Goal: Transaction & Acquisition: Purchase product/service

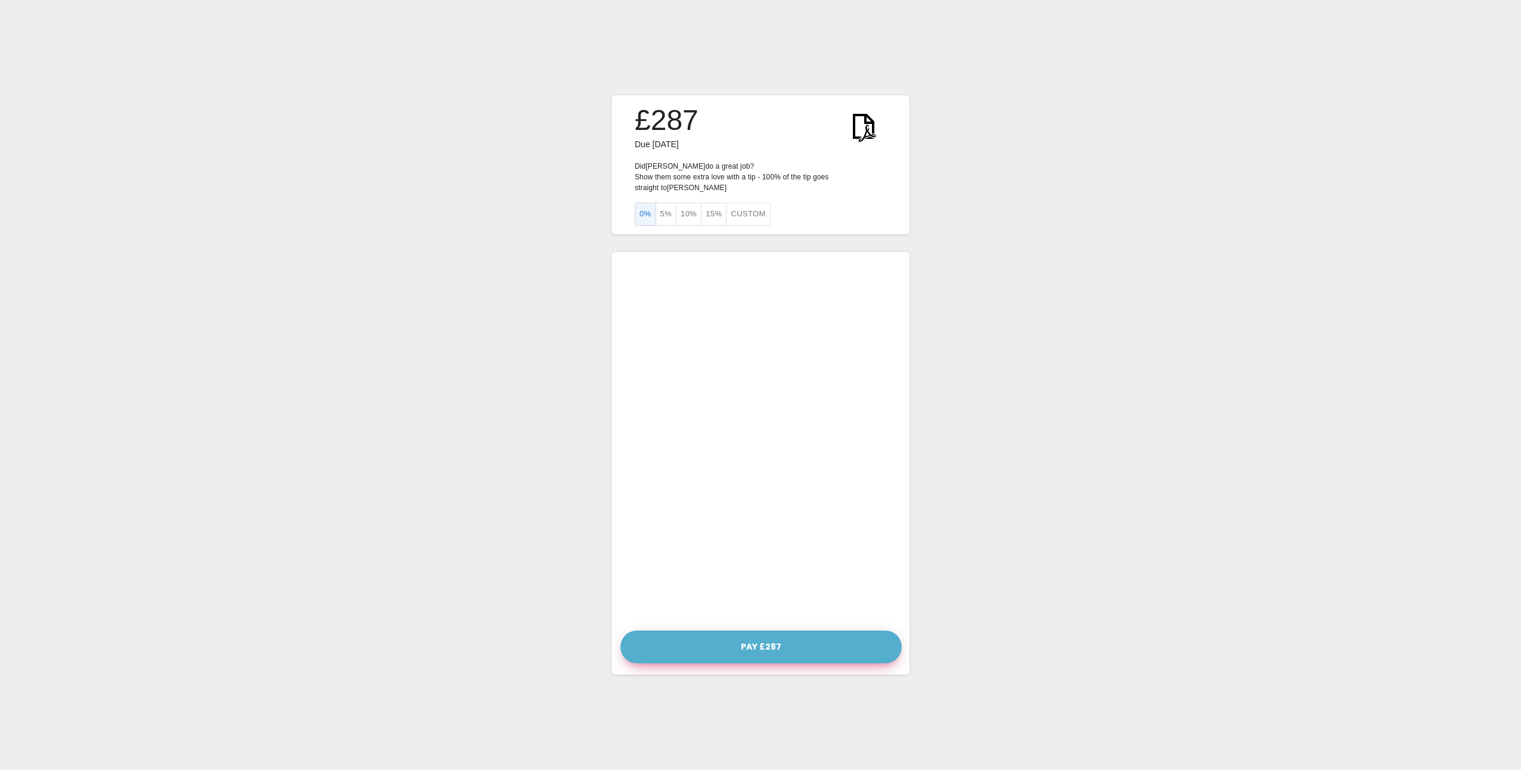
click at [746, 641] on button "Pay £287" at bounding box center [761, 647] width 281 height 33
click at [664, 212] on button "5%" at bounding box center [666, 214] width 21 height 23
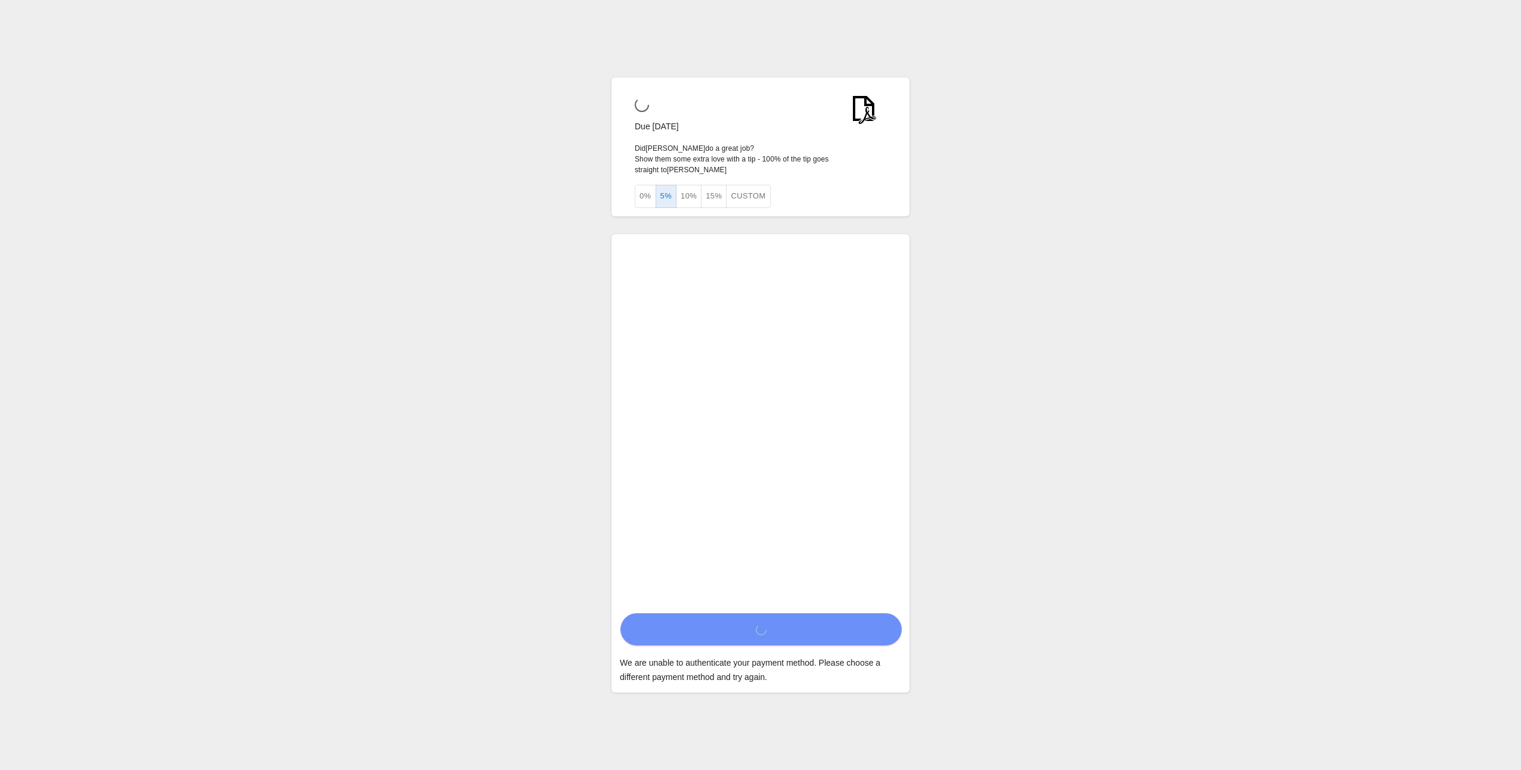
click at [662, 193] on button "5%" at bounding box center [666, 196] width 21 height 23
click at [665, 191] on button "5%" at bounding box center [666, 196] width 21 height 23
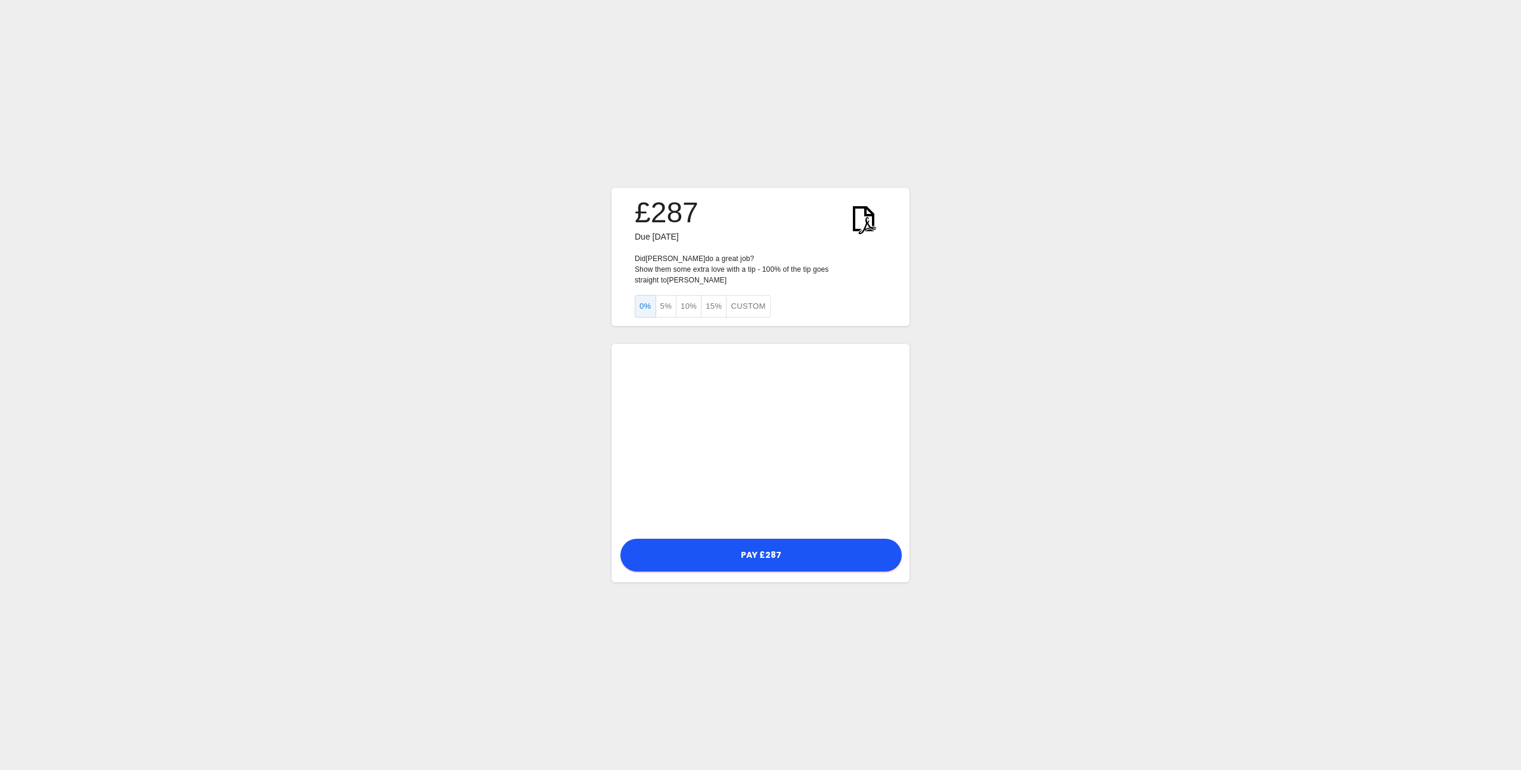
click at [660, 297] on button "5%" at bounding box center [666, 306] width 21 height 23
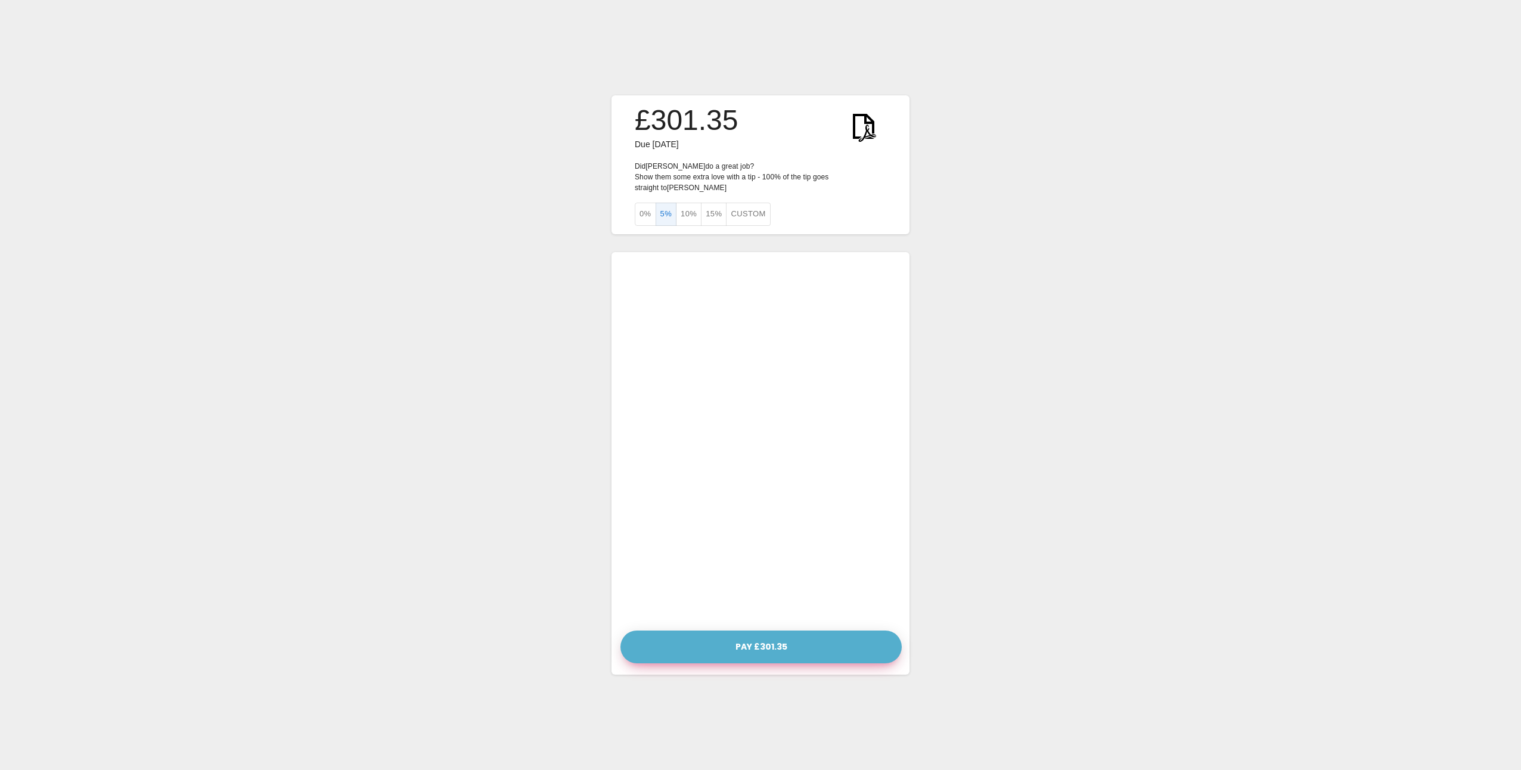
click at [711, 643] on button "Pay £301.35" at bounding box center [761, 647] width 281 height 33
